Goal: Complete application form

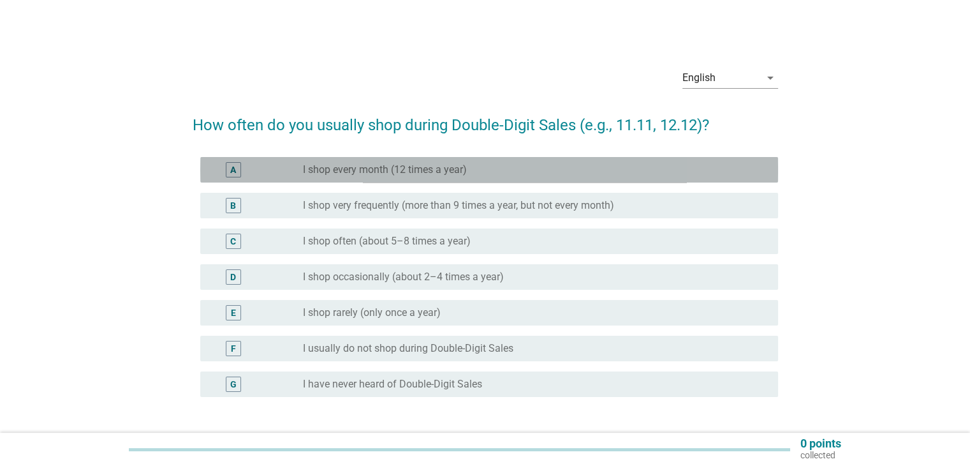
click at [447, 162] on div "radio_button_unchecked I shop every month (12 times a year)" at bounding box center [535, 169] width 464 height 15
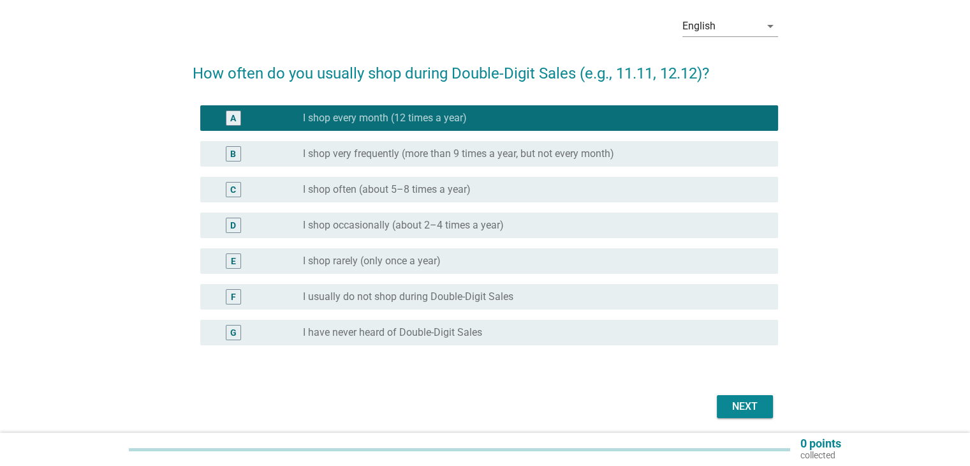
scroll to position [98, 0]
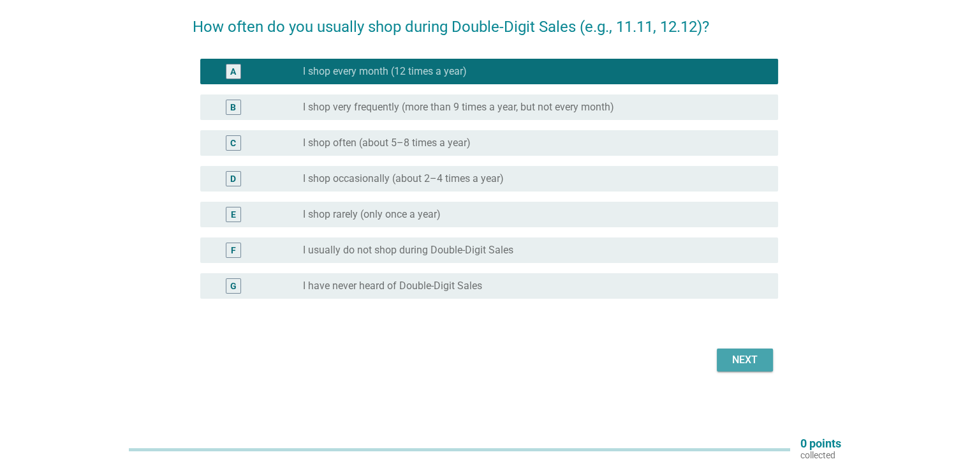
click at [752, 363] on div "Next" at bounding box center [745, 359] width 36 height 15
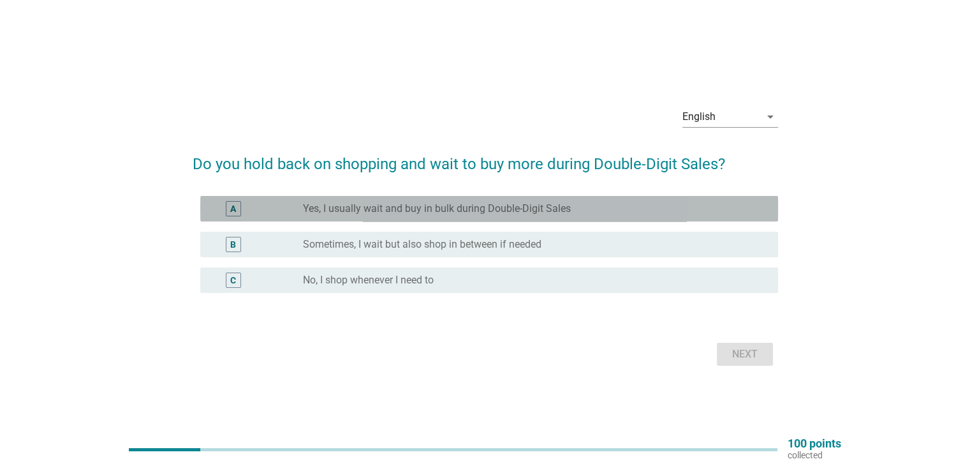
click at [569, 214] on label "Yes, I usually wait and buy in bulk during Double-Digit Sales" at bounding box center [437, 208] width 268 height 13
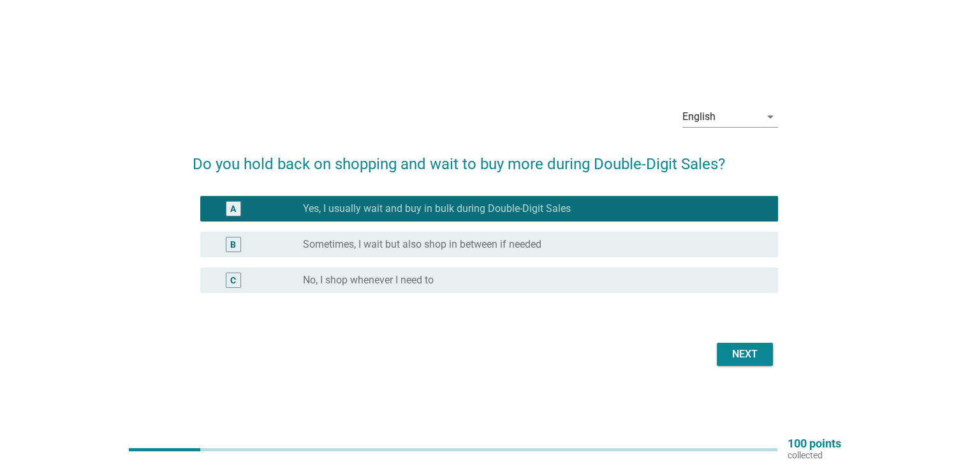
click at [742, 351] on div "Next" at bounding box center [745, 353] width 36 height 15
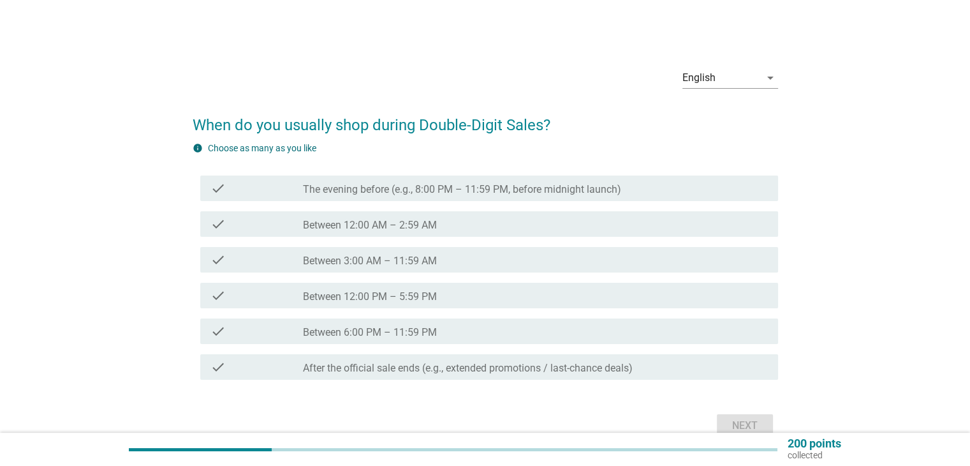
click at [582, 185] on label "The evening before (e.g., 8:00 PM – 11:59 PM, before midnight launch)" at bounding box center [462, 189] width 318 height 13
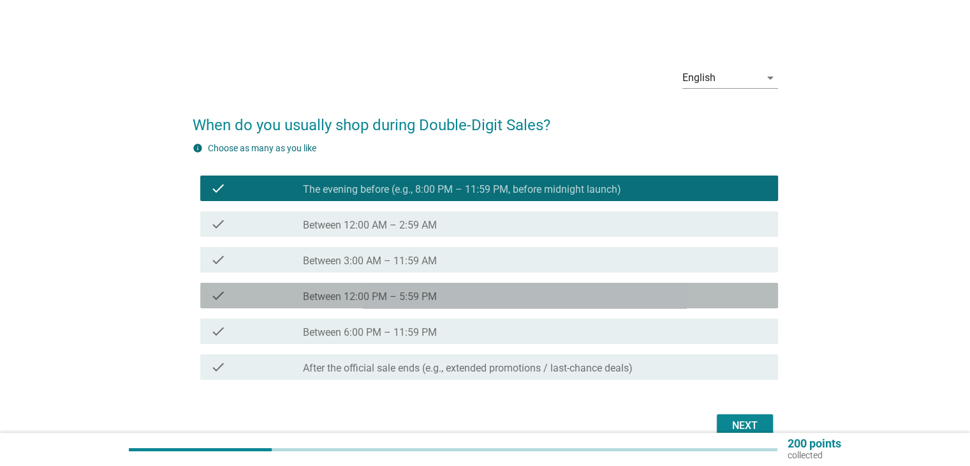
click at [432, 289] on div "check_box_outline_blank Between 12:00 PM – 5:59 PM" at bounding box center [535, 295] width 464 height 15
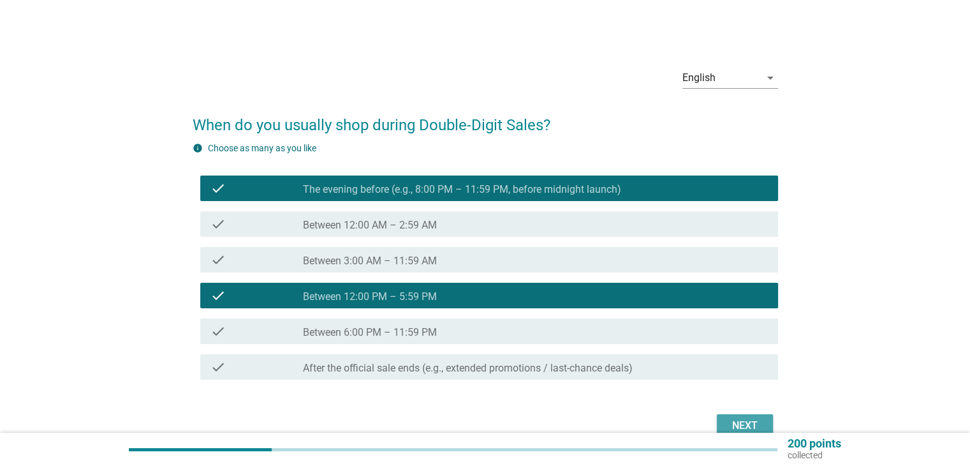
click at [727, 419] on div "Next" at bounding box center [745, 425] width 36 height 15
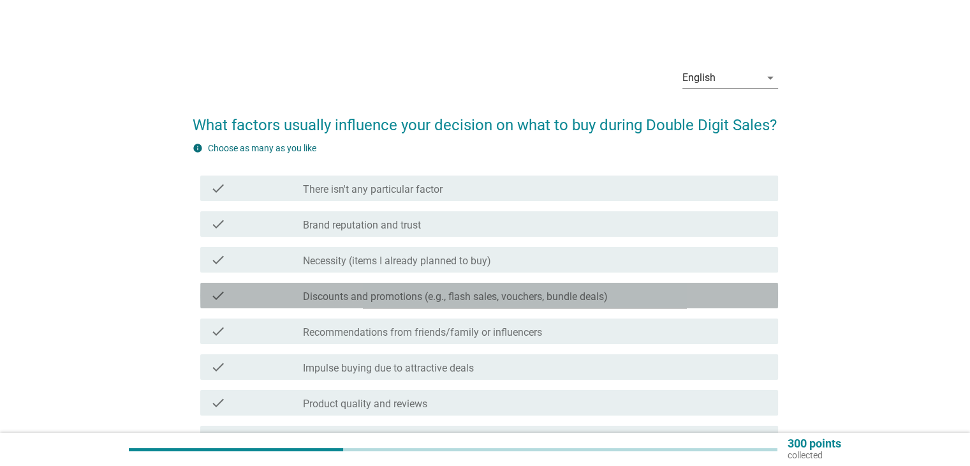
click at [496, 296] on label "Discounts and promotions (e.g., flash sales, vouchers, bundle deals)" at bounding box center [455, 296] width 305 height 13
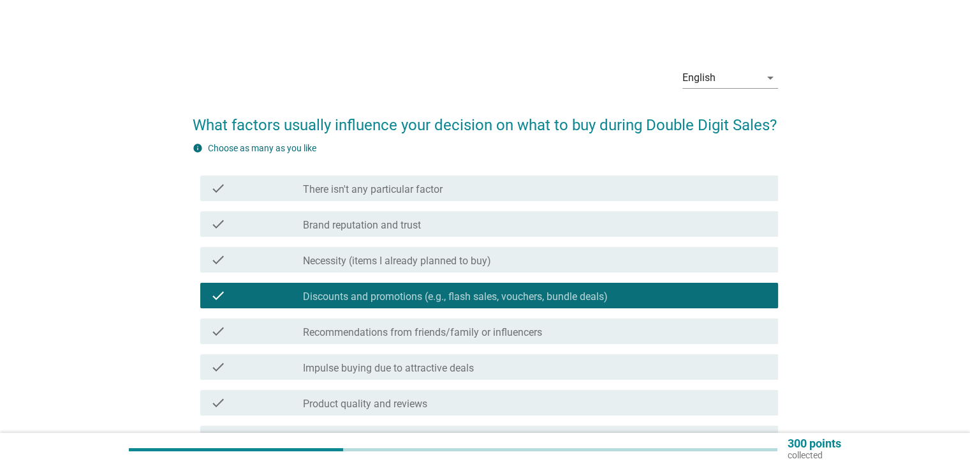
click at [530, 334] on label "Recommendations from friends/family or influencers" at bounding box center [422, 332] width 239 height 13
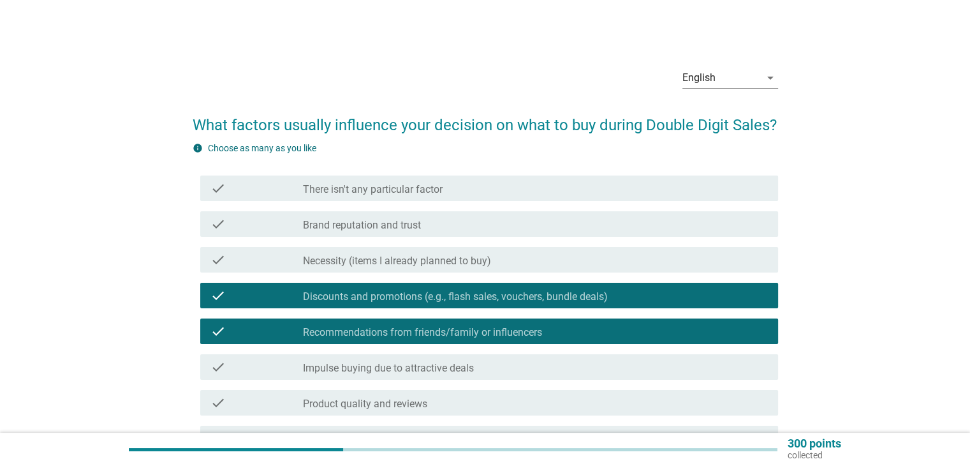
click at [522, 365] on div "check_box_outline_blank Impulse buying due to attractive deals" at bounding box center [535, 366] width 464 height 15
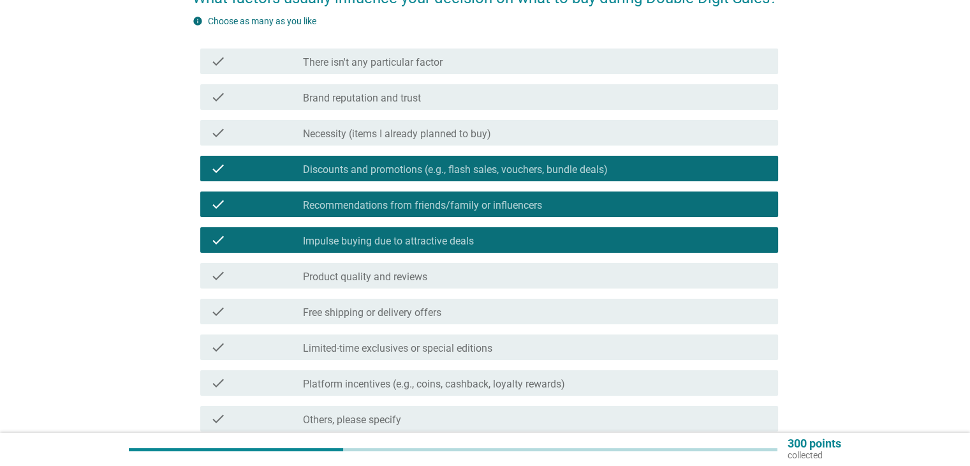
scroll to position [128, 0]
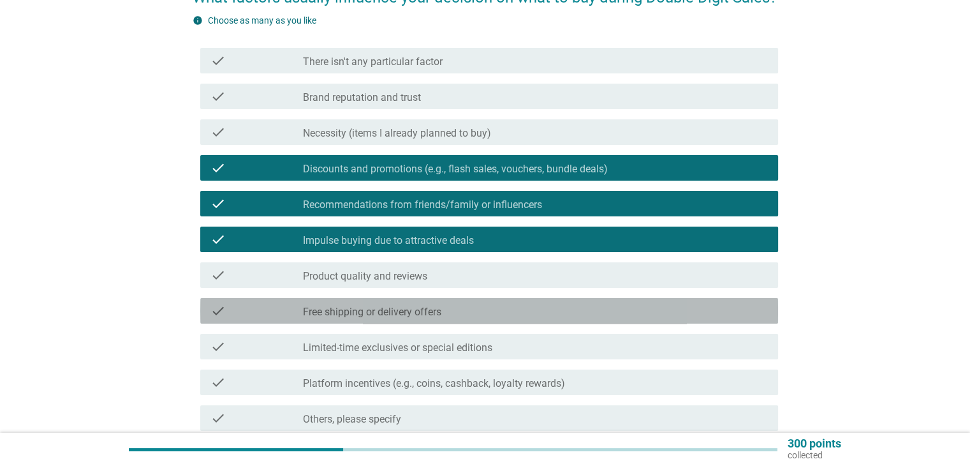
click at [487, 308] on div "check_box_outline_blank Free shipping or delivery offers" at bounding box center [535, 310] width 464 height 15
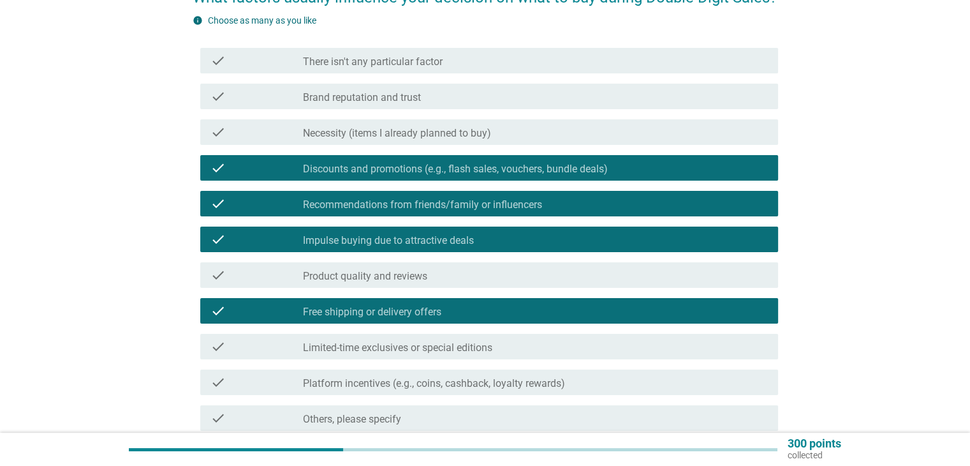
click at [526, 389] on label "Platform incentives (e.g., coins, cashback, loyalty rewards)" at bounding box center [434, 383] width 262 height 13
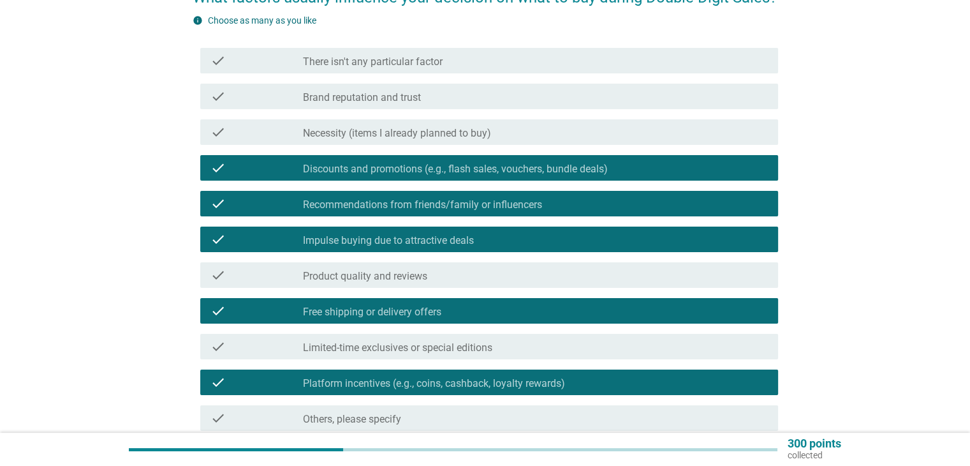
scroll to position [244, 0]
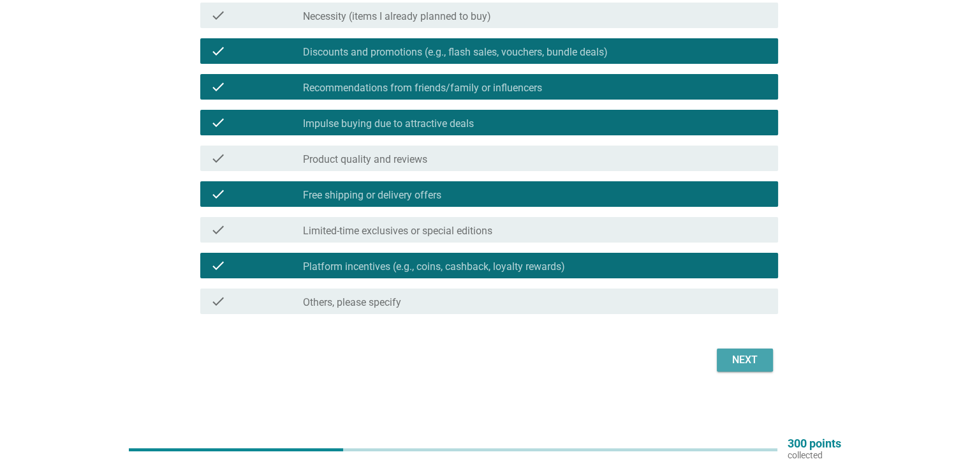
click at [732, 353] on div "Next" at bounding box center [745, 359] width 36 height 15
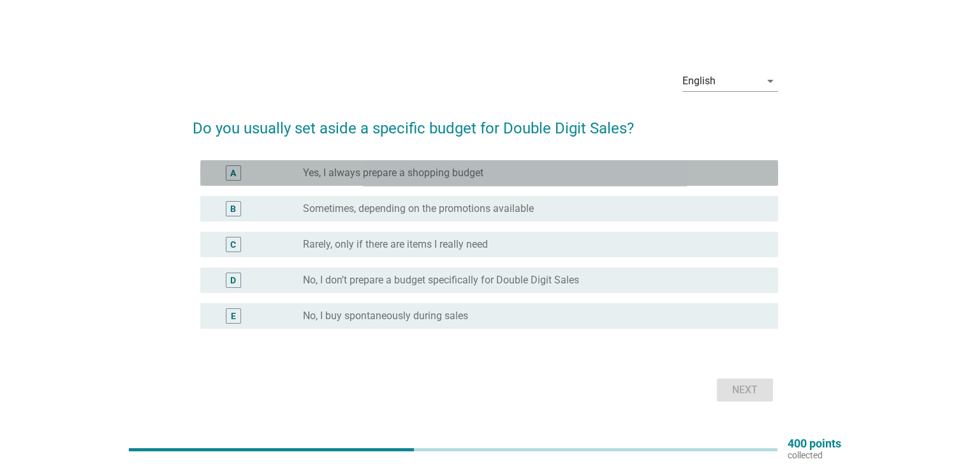
click at [422, 167] on label "Yes, I always prepare a shopping budget" at bounding box center [393, 172] width 181 height 13
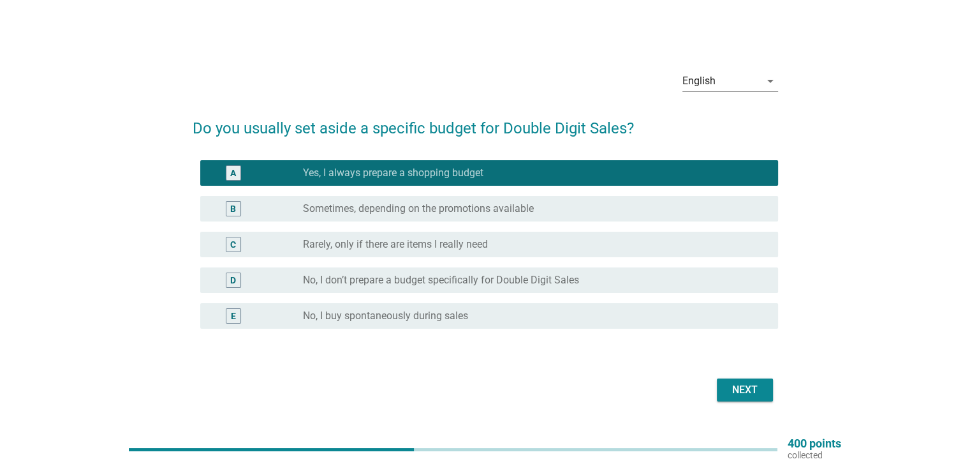
click at [411, 202] on label "Sometimes, depending on the promotions available" at bounding box center [418, 208] width 231 height 13
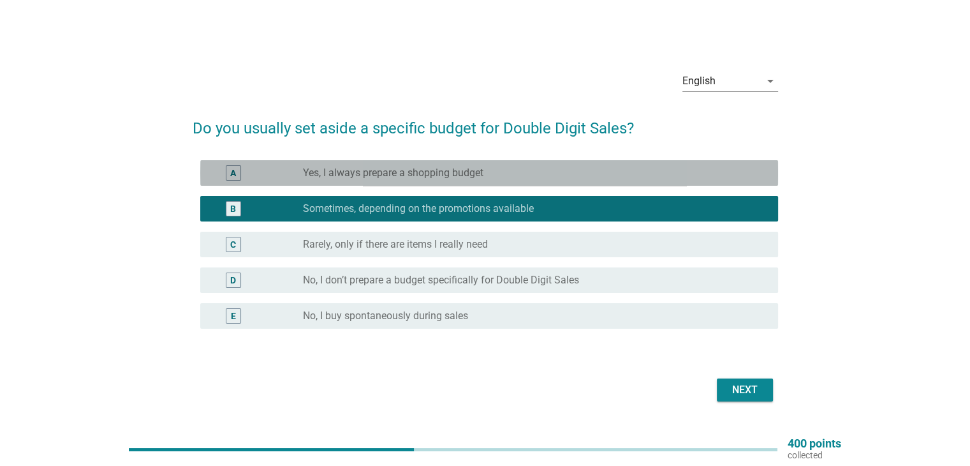
click at [465, 166] on label "Yes, I always prepare a shopping budget" at bounding box center [393, 172] width 181 height 13
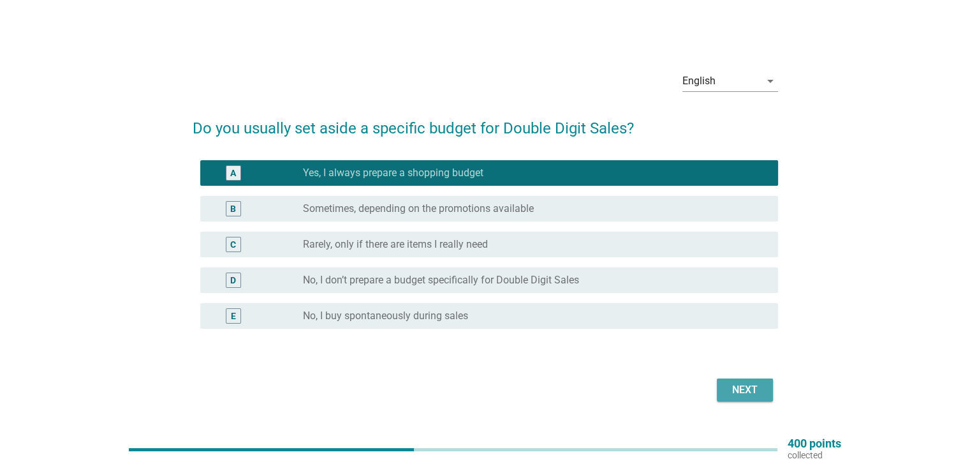
click at [741, 392] on div "Next" at bounding box center [745, 389] width 36 height 15
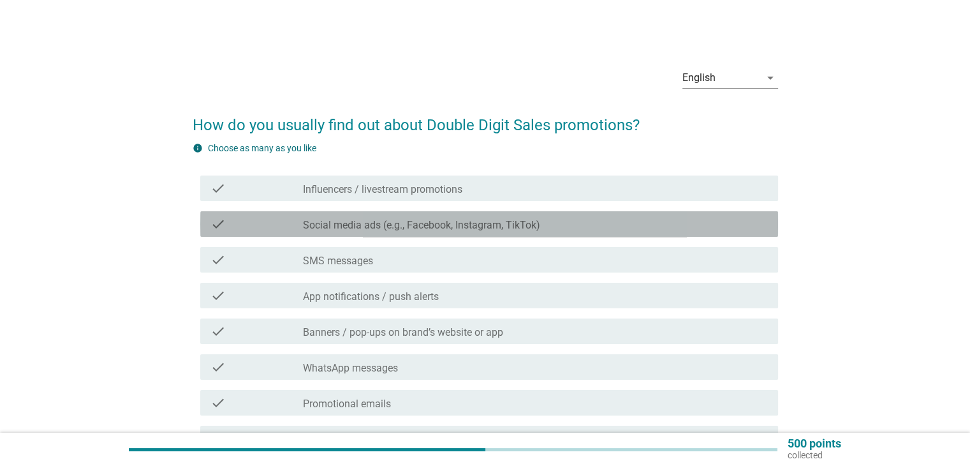
click at [450, 220] on label "Social media ads (e.g., Facebook, Instagram, TikTok)" at bounding box center [421, 225] width 237 height 13
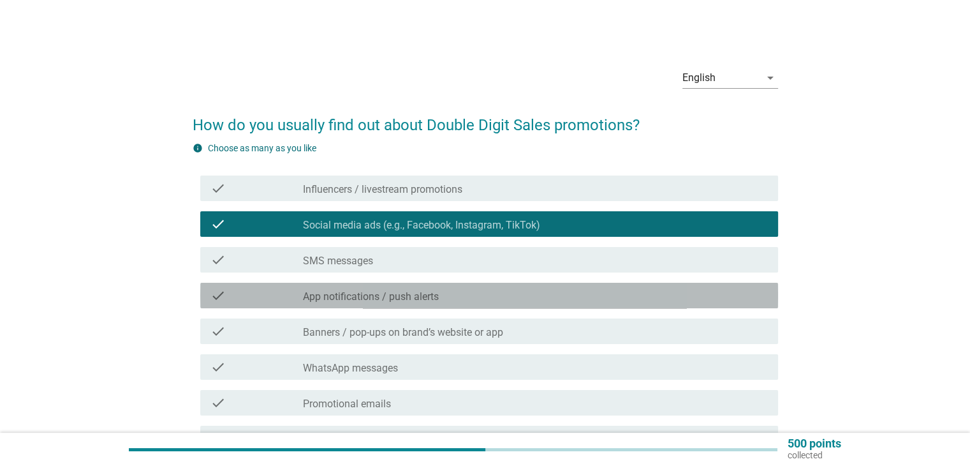
click at [500, 289] on div "check_box_outline_blank App notifications / push alerts" at bounding box center [535, 295] width 464 height 15
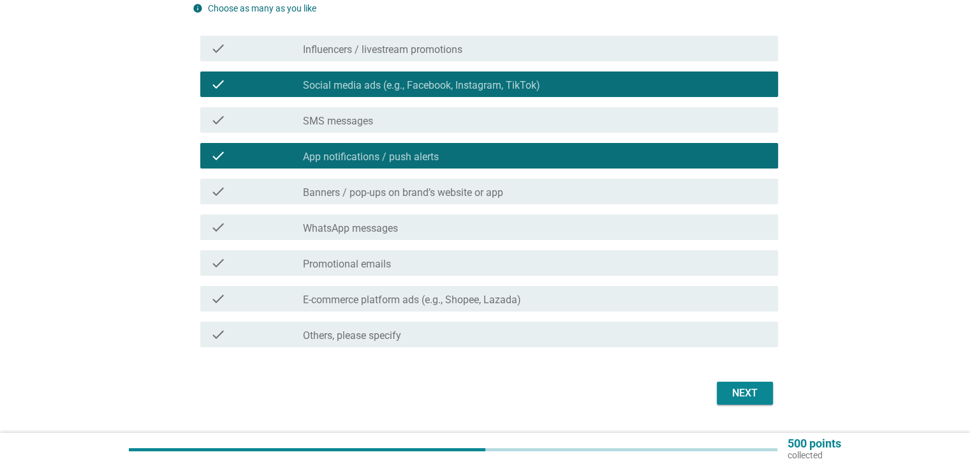
scroll to position [173, 0]
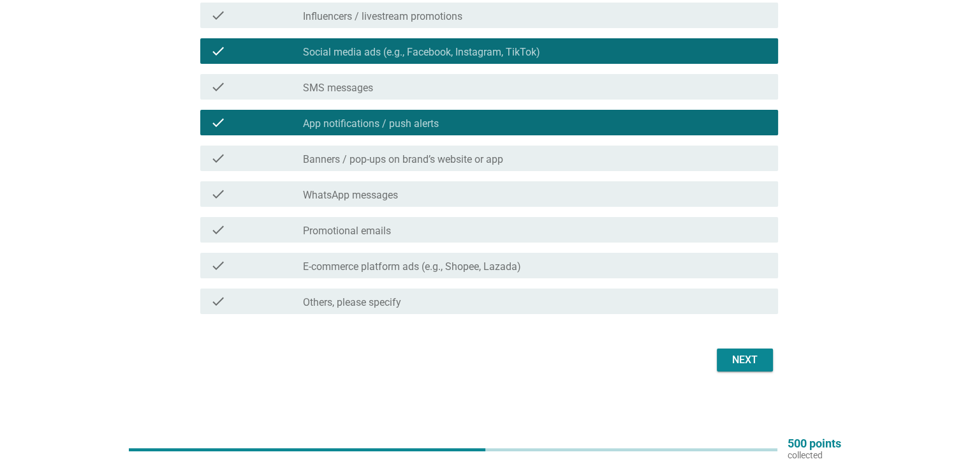
click at [520, 265] on label "E-commerce platform ads (e.g., Shopee, Lazada)" at bounding box center [412, 266] width 218 height 13
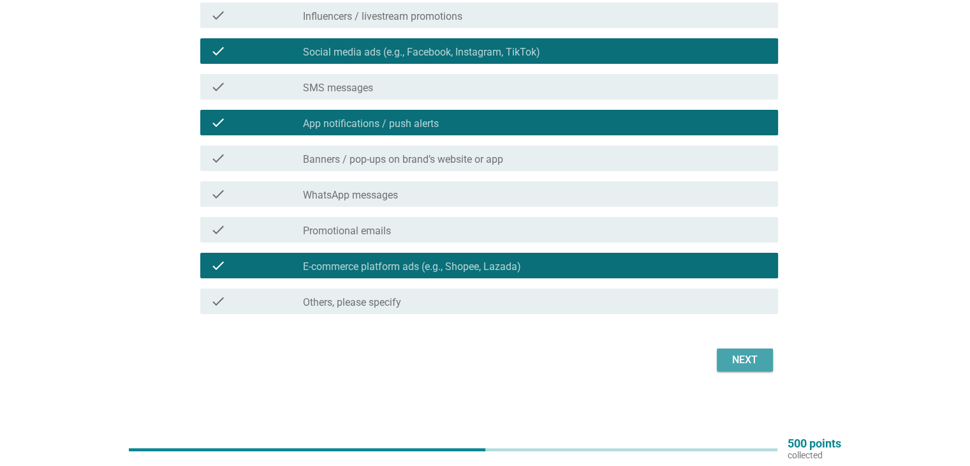
click at [753, 356] on div "Next" at bounding box center [745, 359] width 36 height 15
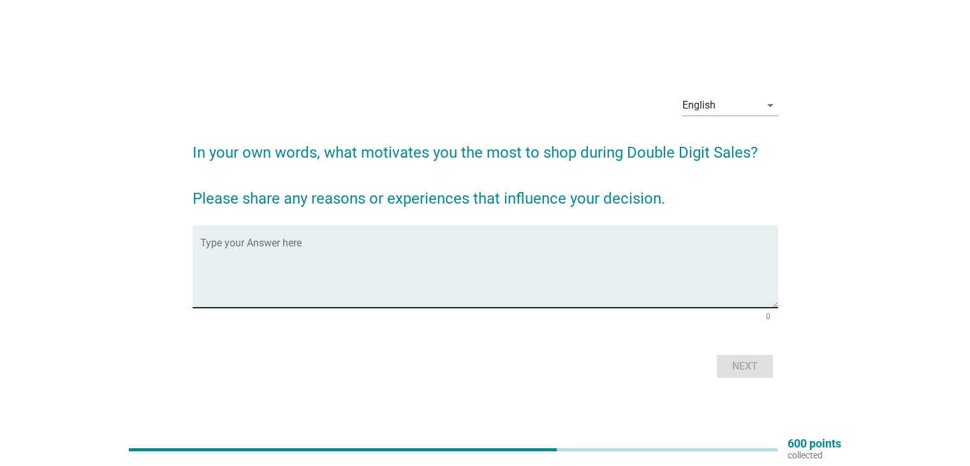
click at [406, 252] on textarea "Type your Answer here" at bounding box center [489, 273] width 578 height 67
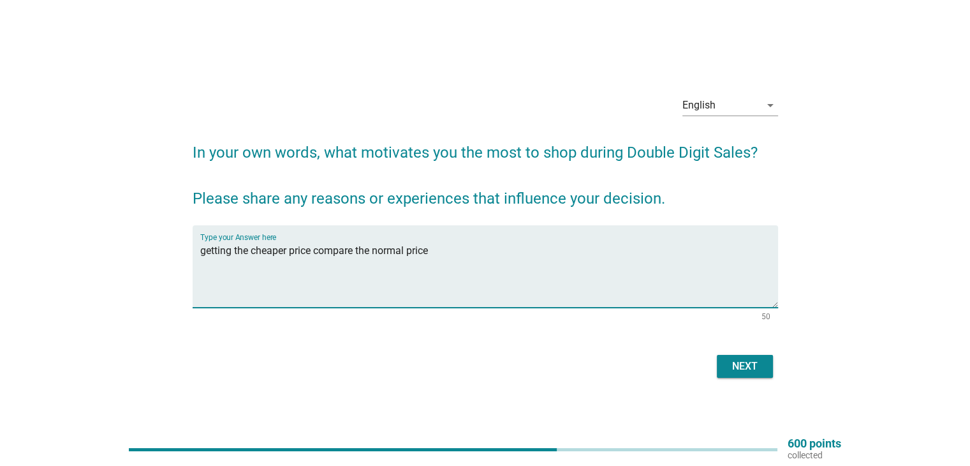
type textarea "getting the cheaper price compare the normal price"
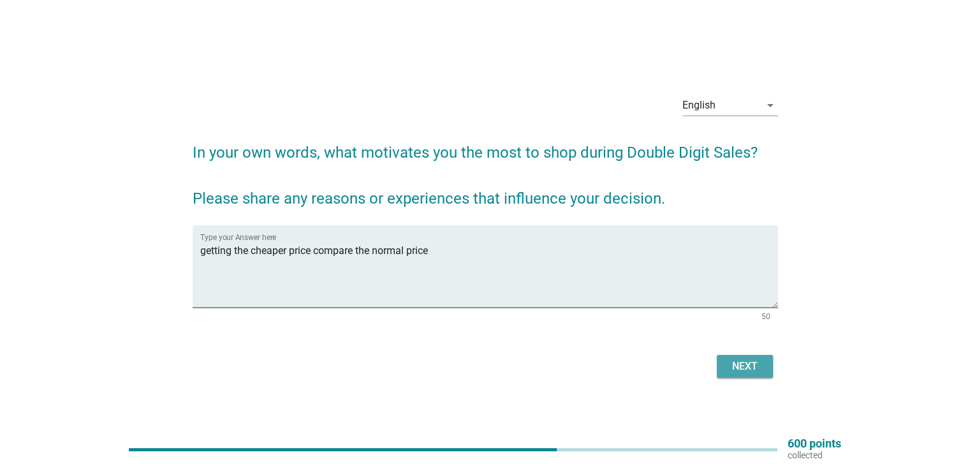
click at [722, 360] on button "Next" at bounding box center [745, 366] width 56 height 23
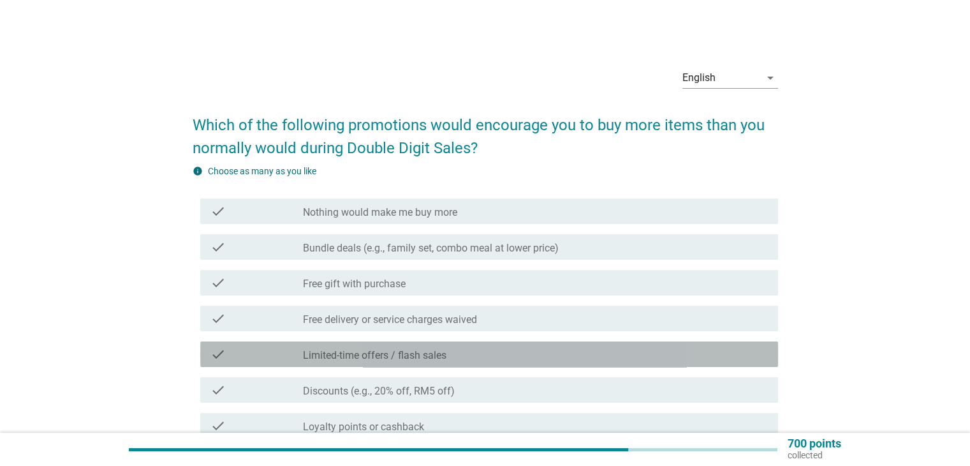
click at [577, 357] on div "check_box_outline_blank Limited-time offers / flash sales" at bounding box center [535, 353] width 464 height 15
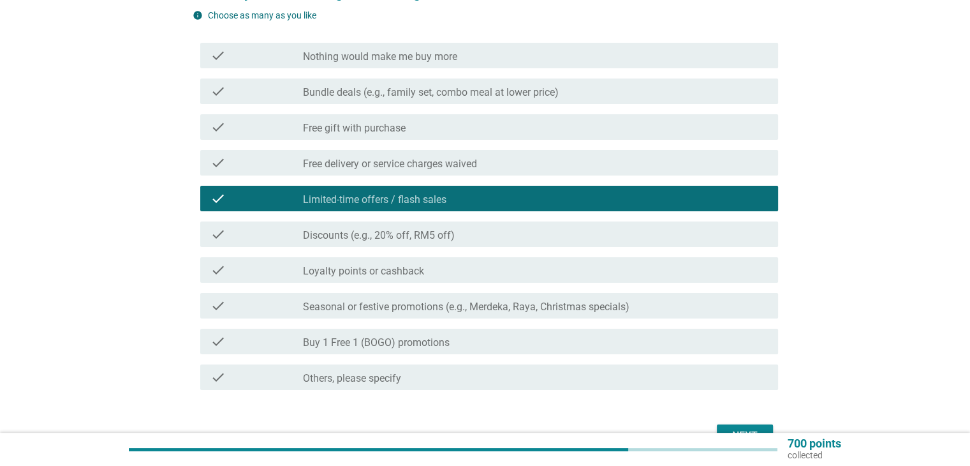
scroll to position [232, 0]
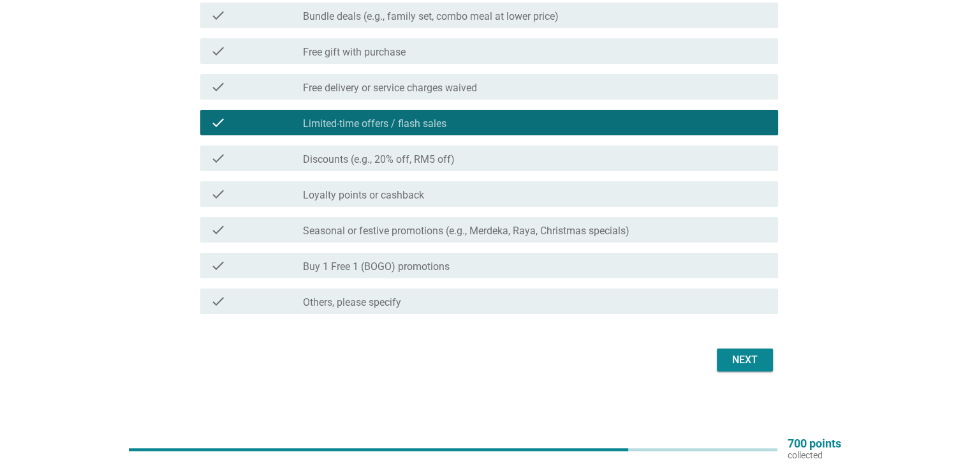
click at [568, 189] on div "check_box_outline_blank Loyalty points or cashback" at bounding box center [535, 193] width 464 height 15
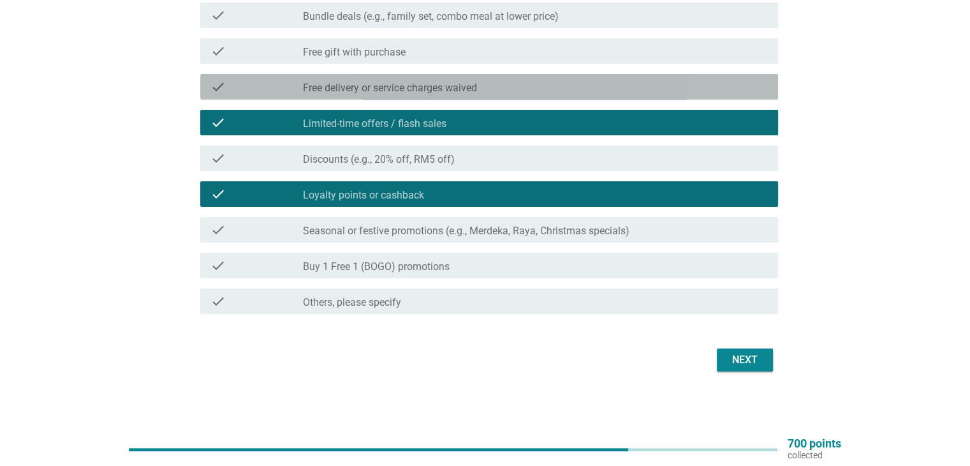
click at [575, 96] on div "check check_box_outline_blank Free delivery or service charges waived" at bounding box center [489, 87] width 578 height 26
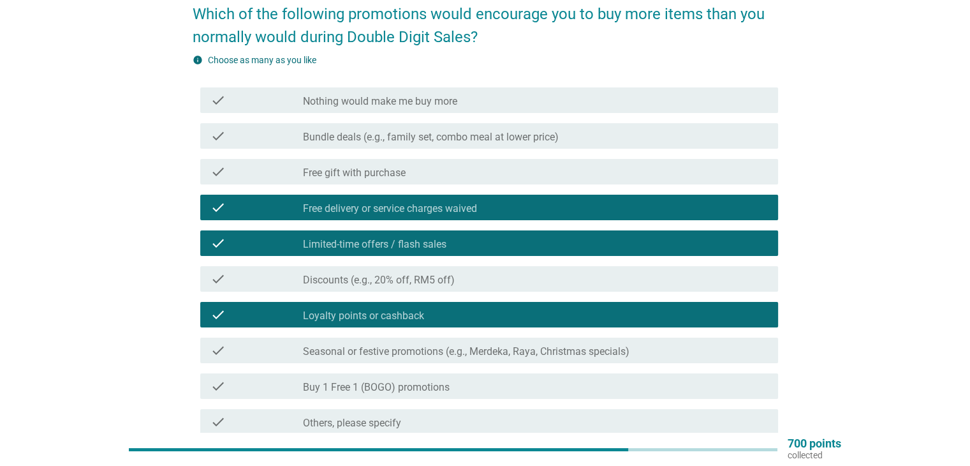
scroll to position [104, 0]
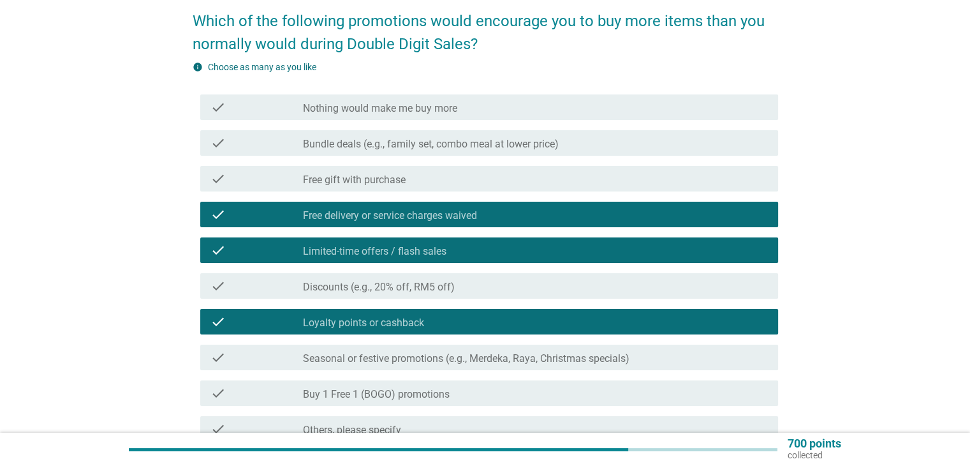
click at [650, 280] on div "check_box_outline_blank Discounts (e.g., 20% off, RM5 off)" at bounding box center [535, 285] width 464 height 15
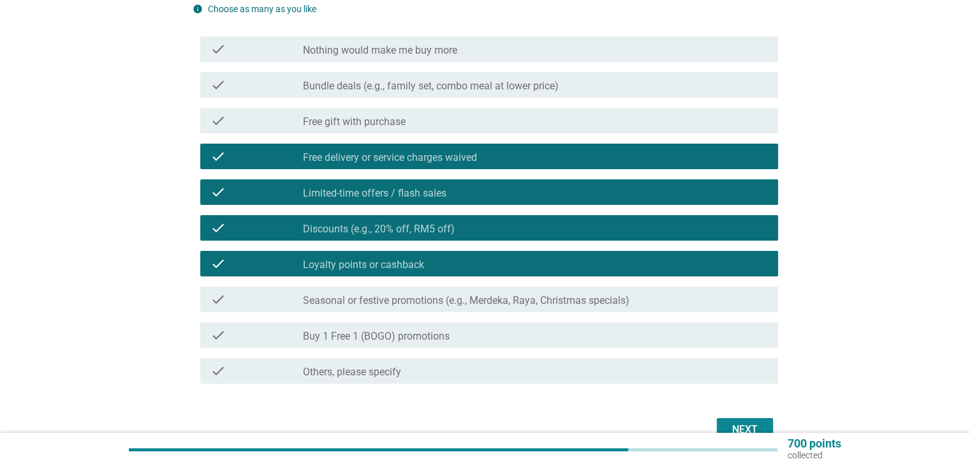
scroll to position [232, 0]
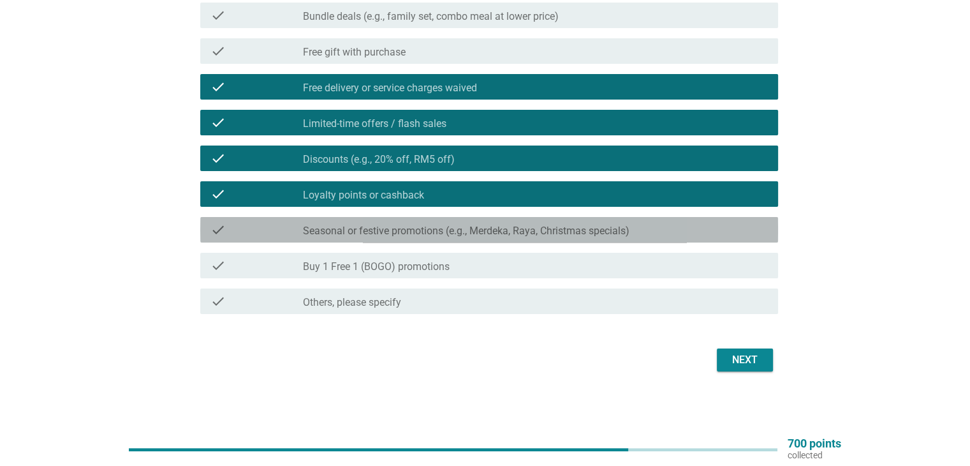
click at [624, 219] on div "check check_box_outline_blank Seasonal or festive promotions (e.g., Merdeka, Ra…" at bounding box center [489, 230] width 578 height 26
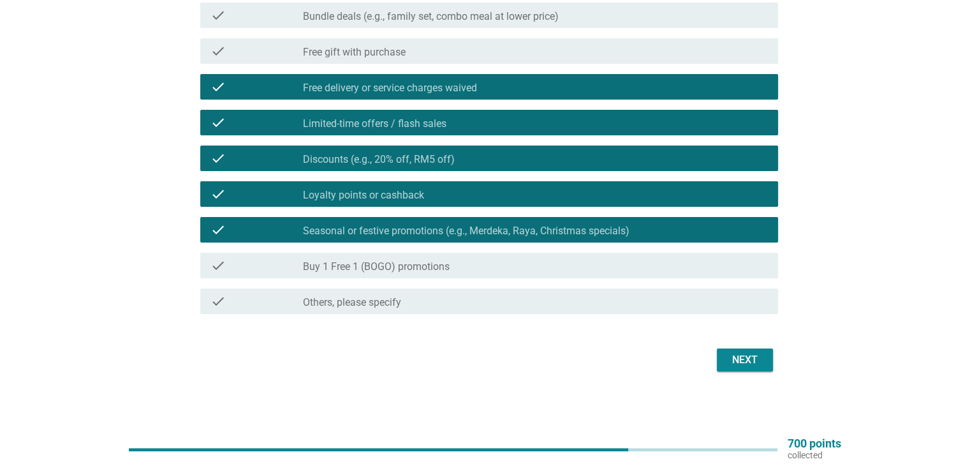
click at [759, 358] on div "Next" at bounding box center [745, 359] width 36 height 15
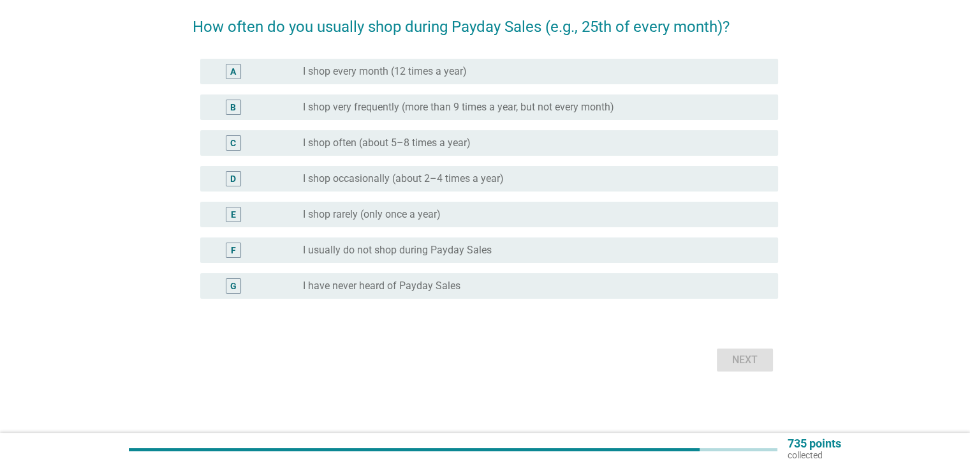
scroll to position [0, 0]
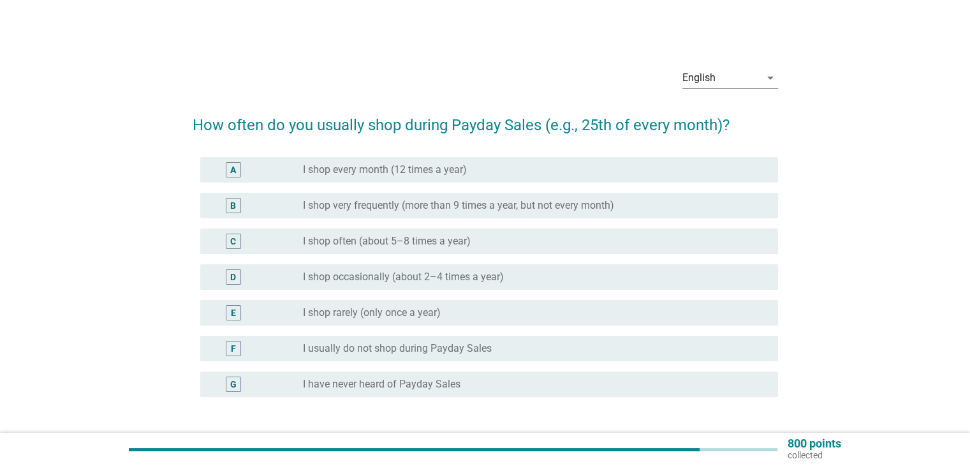
click at [518, 167] on div "radio_button_unchecked I shop every month (12 times a year)" at bounding box center [530, 169] width 454 height 13
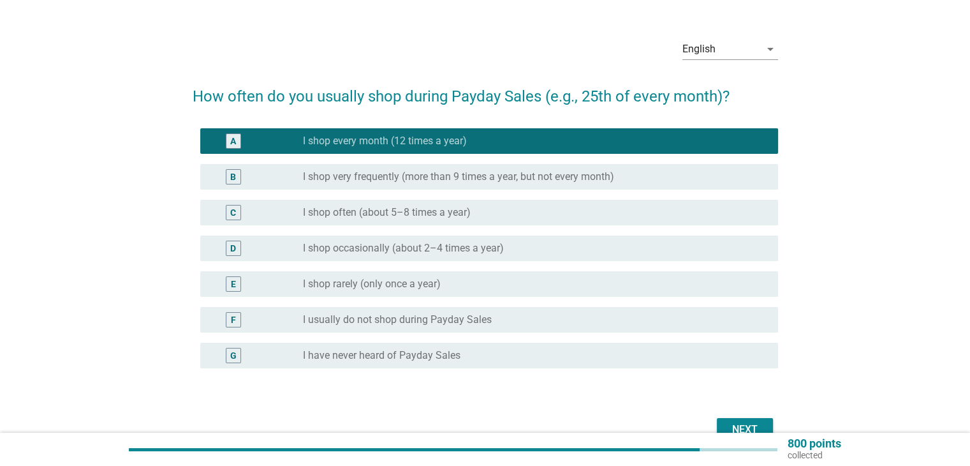
scroll to position [98, 0]
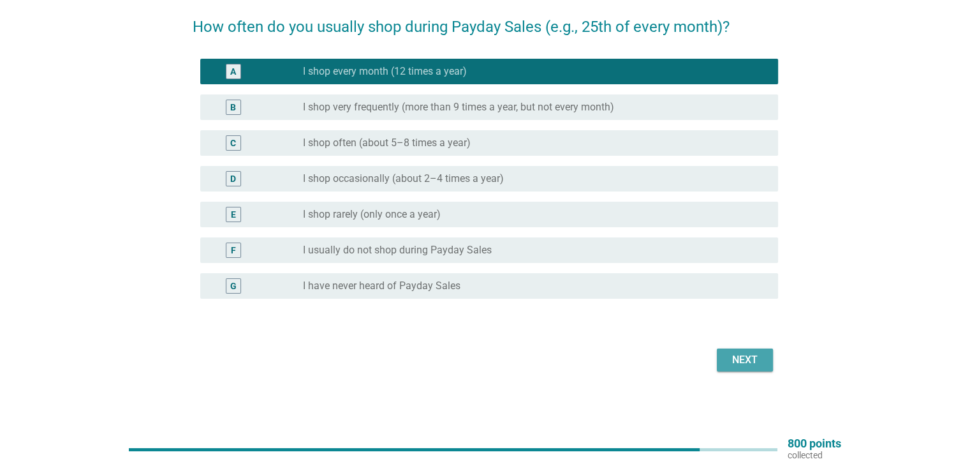
click at [735, 366] on div "Next" at bounding box center [745, 359] width 36 height 15
